Goal: Task Accomplishment & Management: Manage account settings

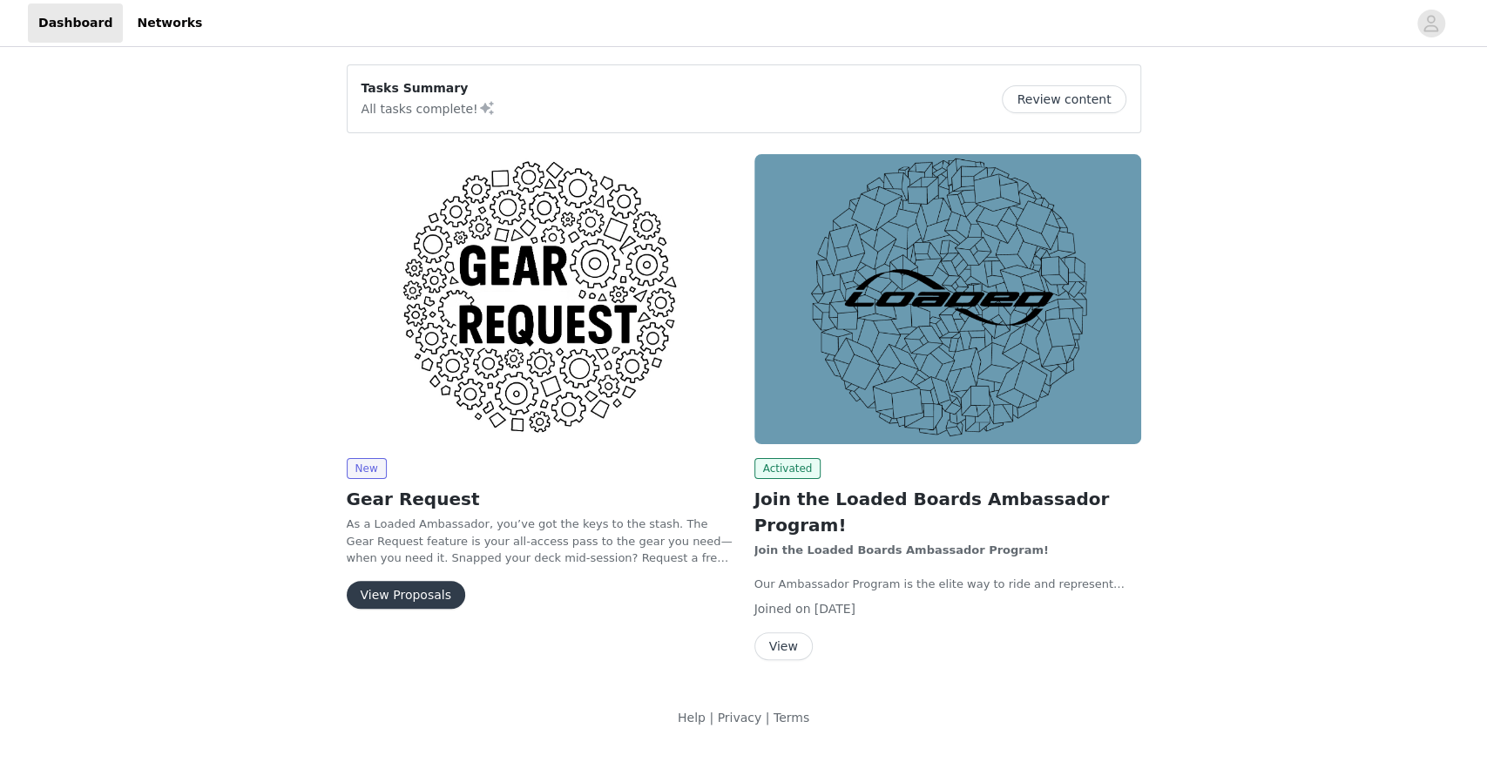
click at [793, 632] on button "View" at bounding box center [783, 646] width 58 height 28
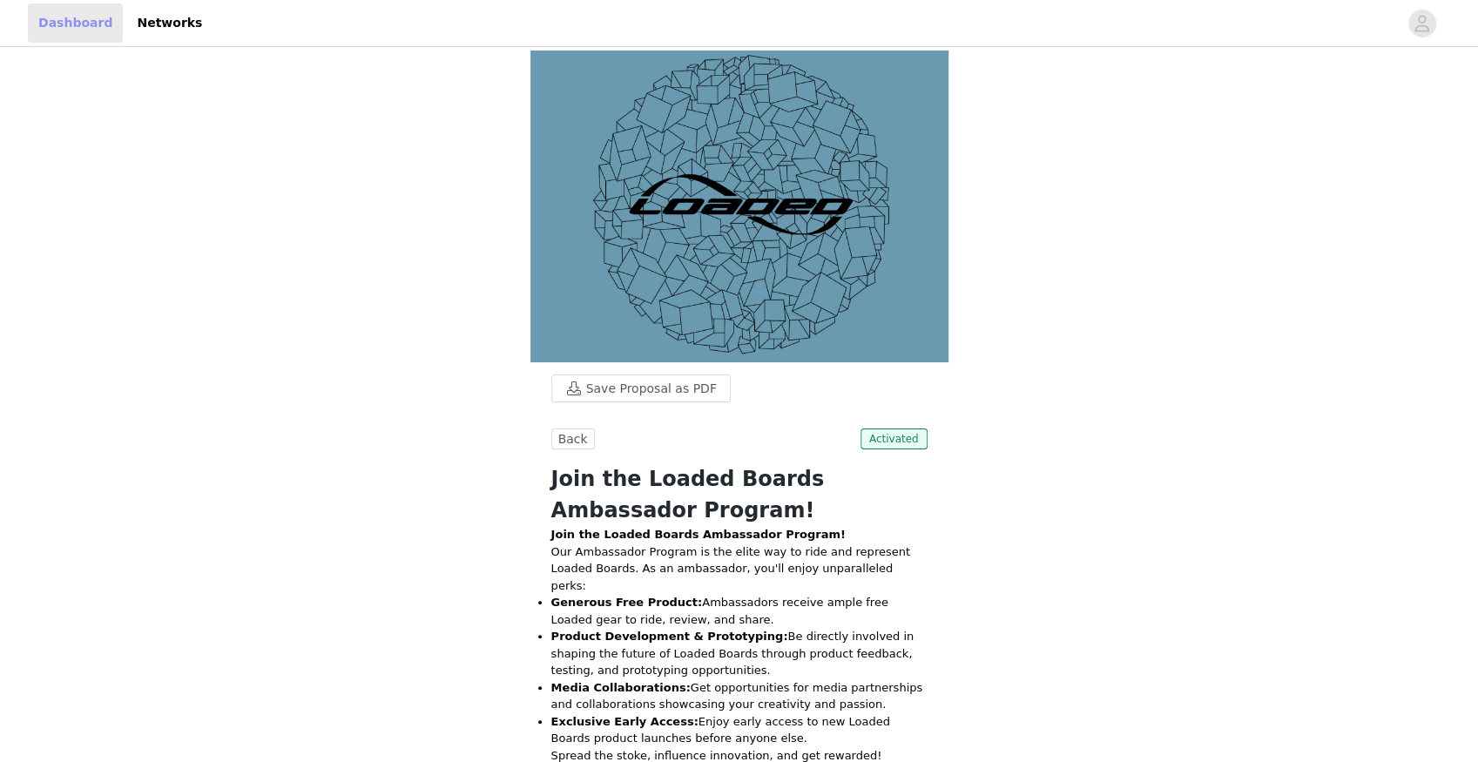
click at [42, 24] on link "Dashboard" at bounding box center [75, 22] width 95 height 39
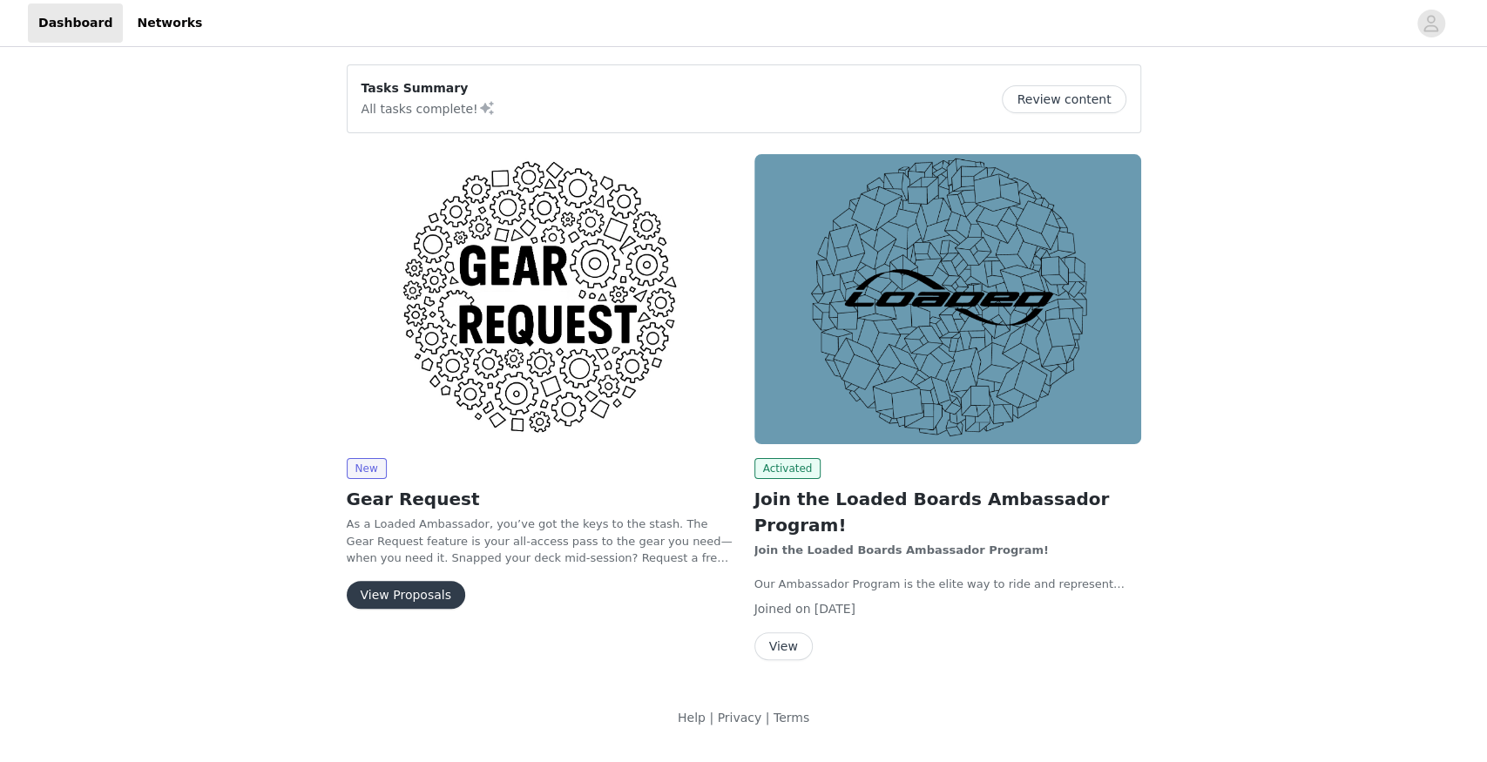
click at [396, 587] on button "View Proposals" at bounding box center [406, 595] width 118 height 28
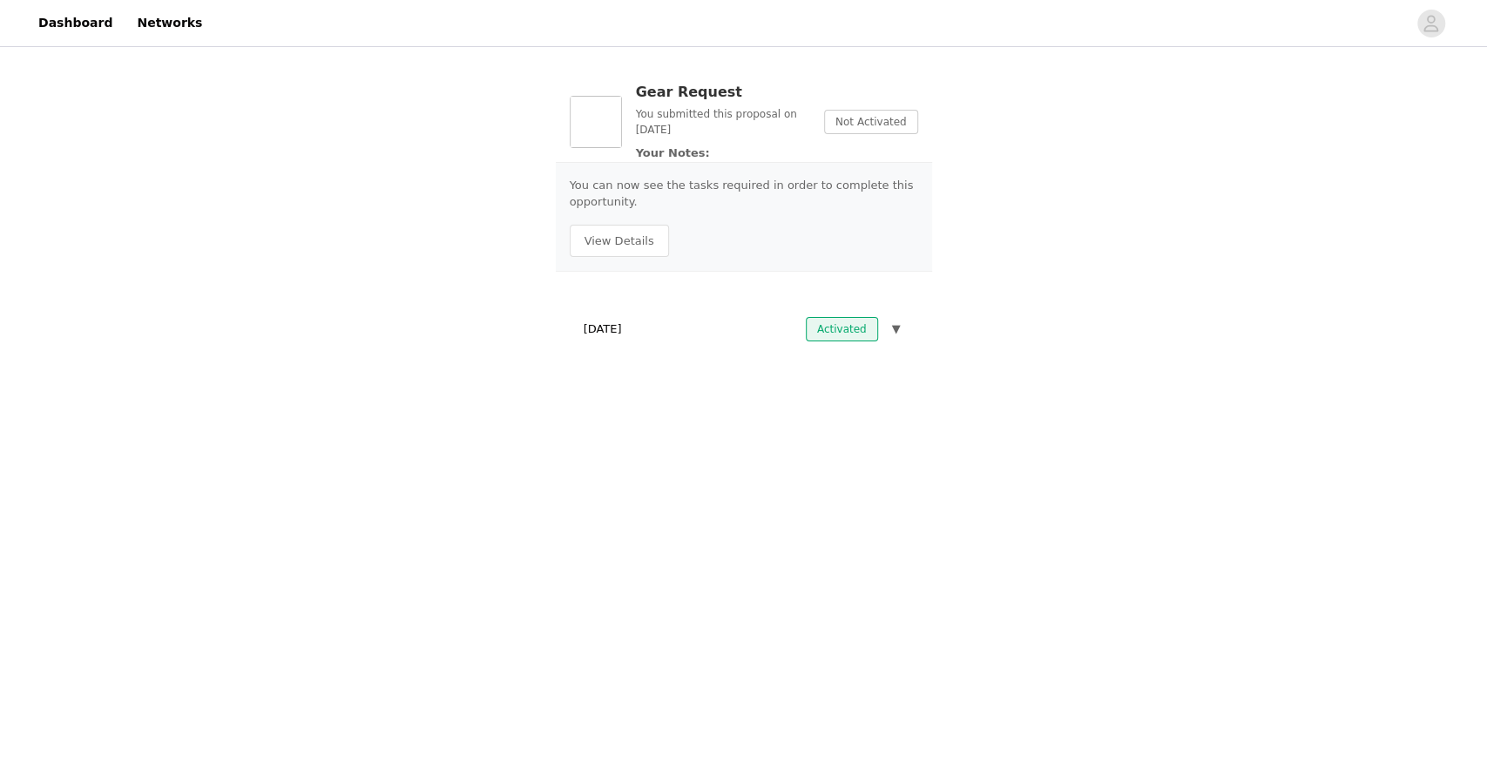
click at [888, 333] on button "▼" at bounding box center [896, 329] width 16 height 24
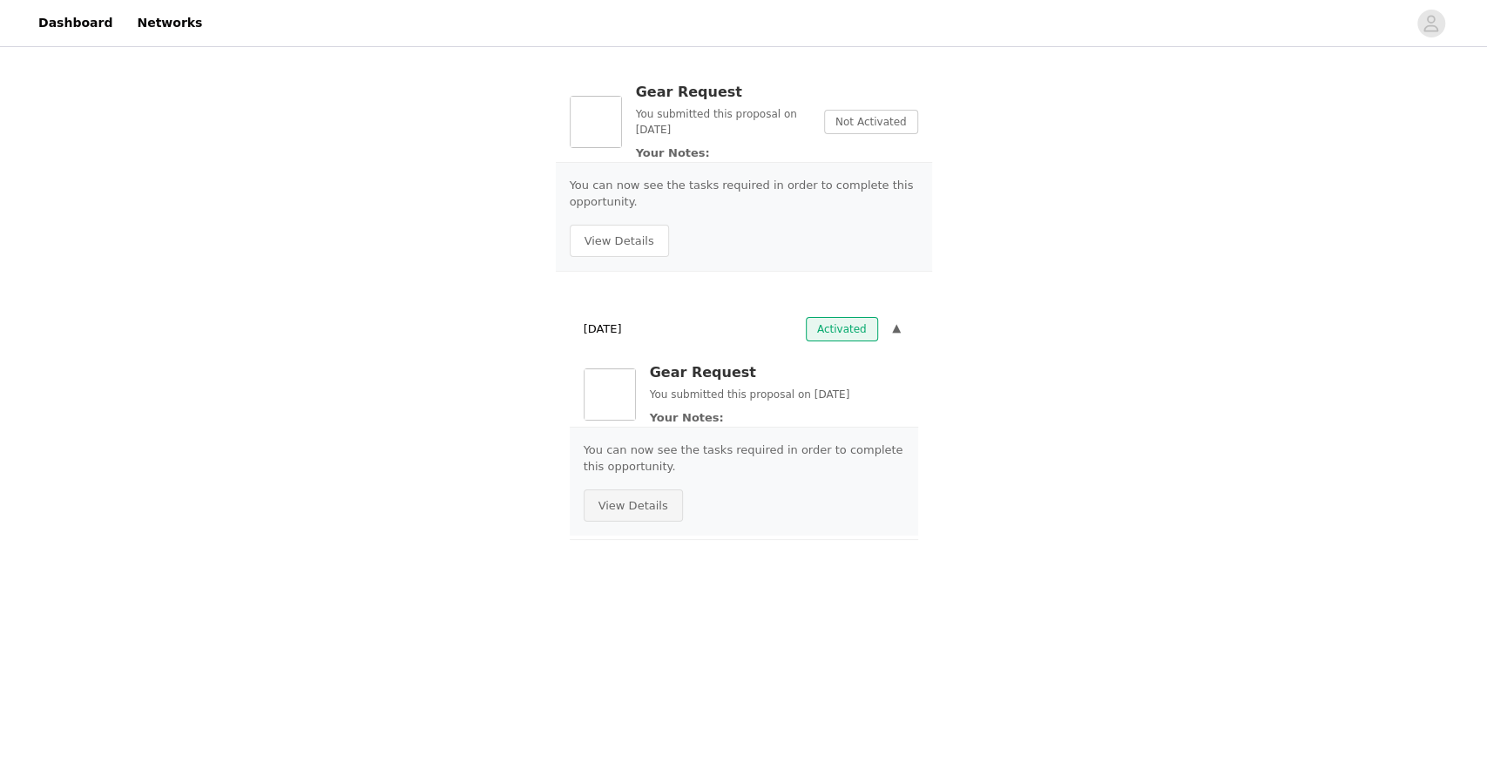
click at [621, 508] on button "View Details" at bounding box center [633, 506] width 99 height 33
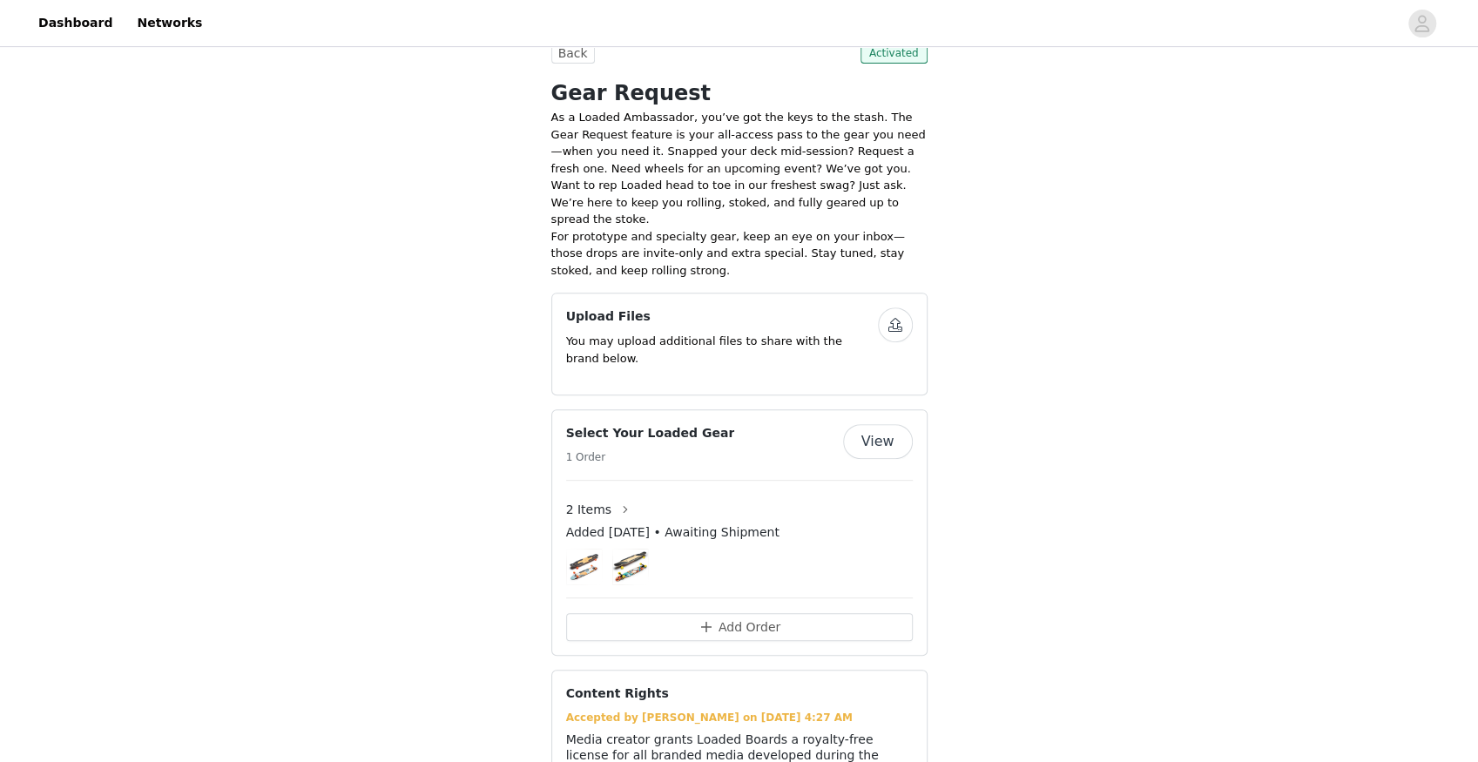
scroll to position [345, 0]
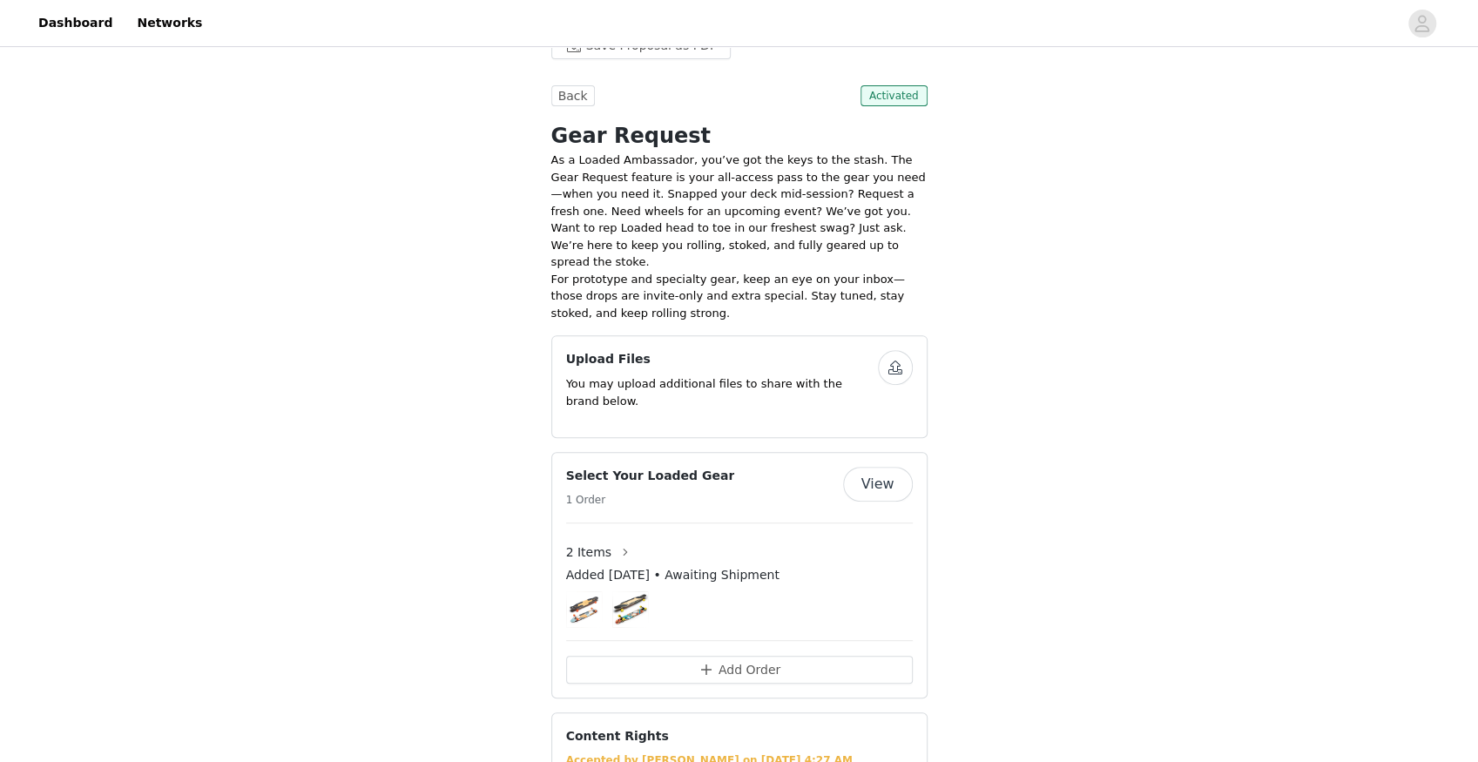
click at [881, 467] on button "View" at bounding box center [878, 484] width 70 height 35
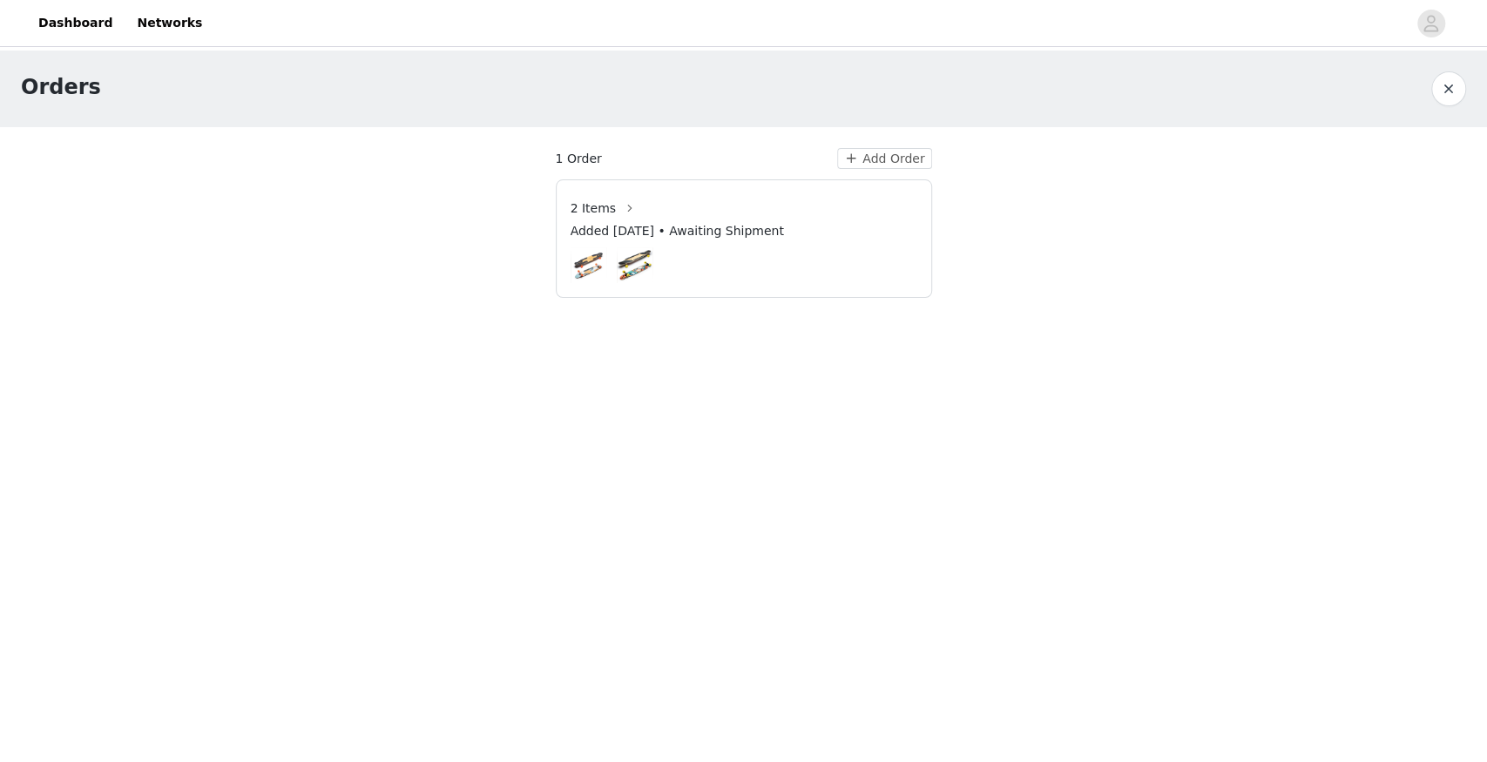
click at [1449, 94] on button "button" at bounding box center [1448, 88] width 35 height 35
